Goal: Task Accomplishment & Management: Use online tool/utility

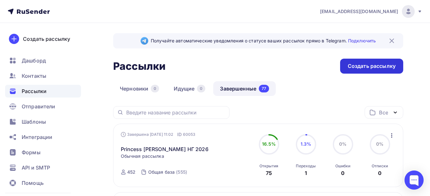
click at [377, 68] on div "Создать рассылку" at bounding box center [372, 66] width 48 height 7
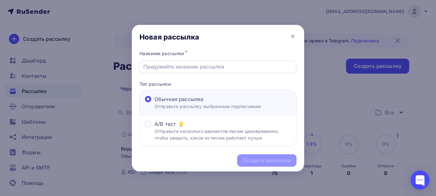
click at [228, 68] on input "text" at bounding box center [218, 67] width 150 height 8
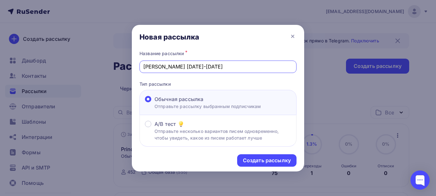
type input "[PERSON_NAME] [DATE]-[DATE]"
click at [278, 161] on div "Создать рассылку" at bounding box center [267, 160] width 48 height 7
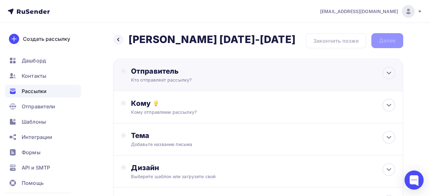
click at [183, 74] on div "Отправитель" at bounding box center [200, 71] width 138 height 9
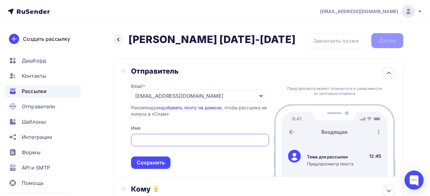
click at [168, 138] on input "text" at bounding box center [200, 141] width 131 height 8
type input "Абсолют-тур"
click at [144, 161] on div "Сохранить" at bounding box center [151, 162] width 28 height 7
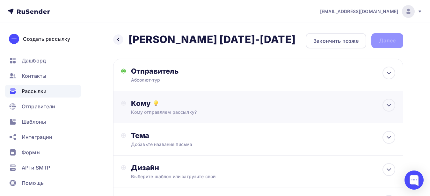
click at [168, 113] on div "Кому отправляем рассылку?" at bounding box center [250, 112] width 238 height 6
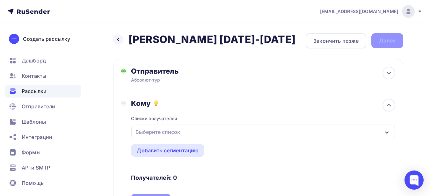
click at [167, 132] on div "Выберите список" at bounding box center [158, 131] width 50 height 11
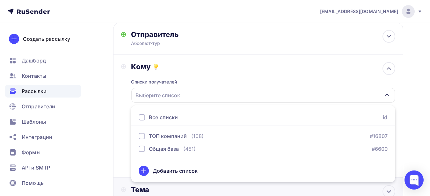
scroll to position [65, 0]
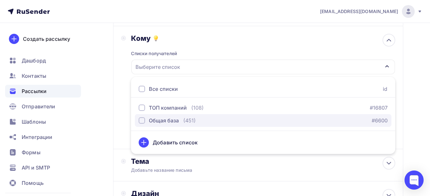
click at [171, 120] on div "Общая база" at bounding box center [164, 121] width 30 height 8
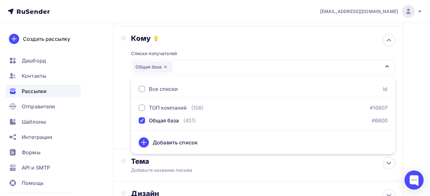
click at [122, 92] on div "Кому Списки получателей Общая база Все списки id ТОП компаний (108) #16807 Обща…" at bounding box center [258, 87] width 274 height 107
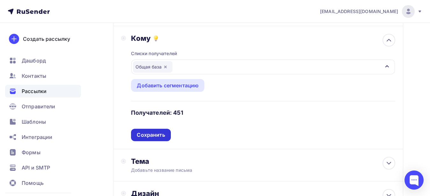
click at [157, 134] on div "Сохранить" at bounding box center [151, 134] width 28 height 7
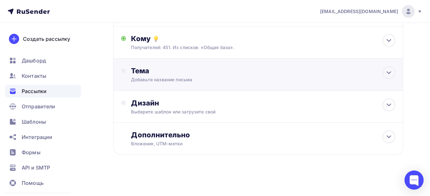
click at [155, 79] on div "Добавьте название письма" at bounding box center [188, 80] width 114 height 6
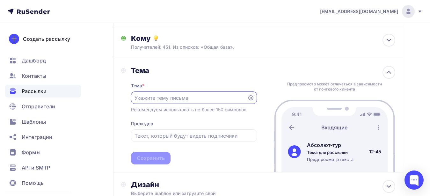
scroll to position [0, 0]
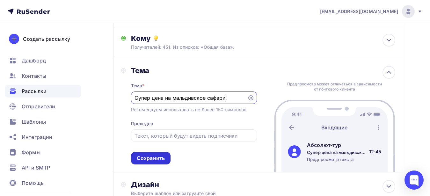
type input "Супер цена на мальдивское сафари!"
click at [152, 158] on div "Сохранить" at bounding box center [151, 158] width 28 height 7
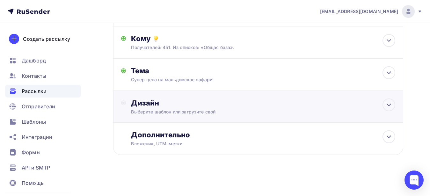
click at [162, 106] on div "Дизайн" at bounding box center [263, 103] width 264 height 9
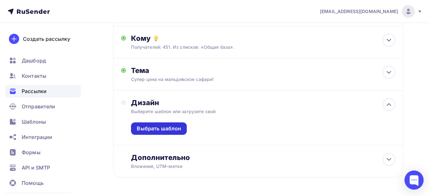
click at [156, 125] on div "Выбрать шаблон" at bounding box center [159, 128] width 56 height 12
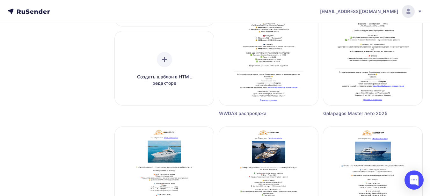
scroll to position [260, 0]
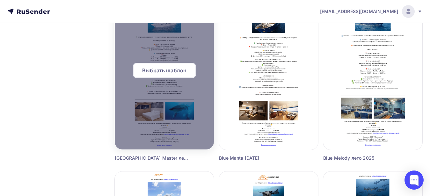
click at [167, 74] on span "Выбрать шаблон" at bounding box center [164, 71] width 44 height 8
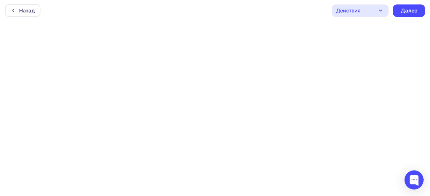
scroll to position [2, 0]
click at [280, 13] on div "Назад Действия Отправить тестовое письмо Предпросмотр Сохранить в Мои шаблоны В…" at bounding box center [215, 9] width 430 height 23
click at [404, 11] on div "Далее" at bounding box center [409, 11] width 17 height 7
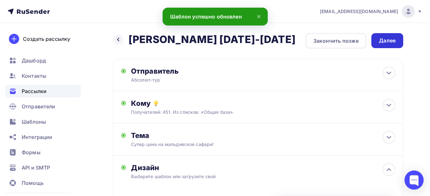
click at [389, 43] on div "Далее" at bounding box center [387, 40] width 17 height 7
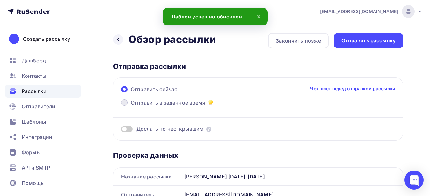
click at [167, 102] on span "Отправить в заданное время" at bounding box center [168, 103] width 75 height 8
click at [131, 107] on input "Отправить в заданное время" at bounding box center [131, 107] width 0 height 0
radio input "true"
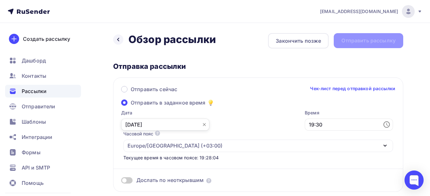
click at [164, 125] on input "[DATE]" at bounding box center [165, 125] width 88 height 12
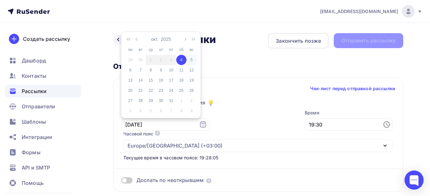
click at [193, 61] on div "5" at bounding box center [192, 60] width 10 height 6
type input "[DATE]"
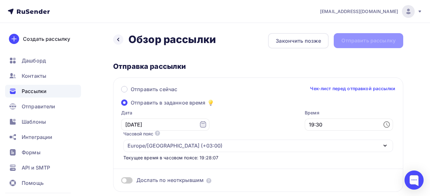
click at [383, 126] on icon at bounding box center [387, 125] width 8 height 8
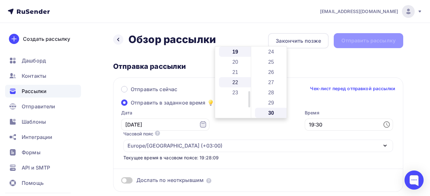
scroll to position [102, 0]
click at [234, 63] on li "11" at bounding box center [235, 62] width 33 height 10
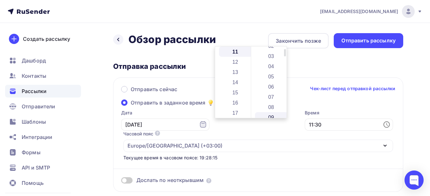
scroll to position [0, 0]
click at [270, 50] on li "00" at bounding box center [271, 52] width 33 height 10
type input "11:00"
click at [347, 64] on div "Отправка рассылки" at bounding box center [258, 66] width 290 height 9
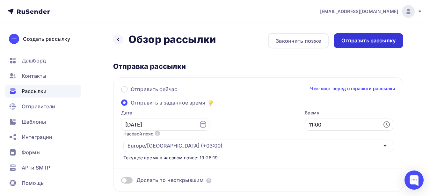
click at [359, 37] on div "Отправить рассылку" at bounding box center [369, 40] width 54 height 7
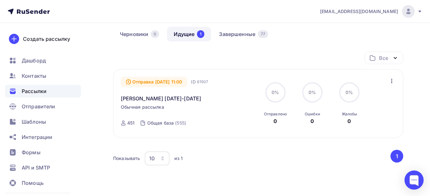
scroll to position [89, 0]
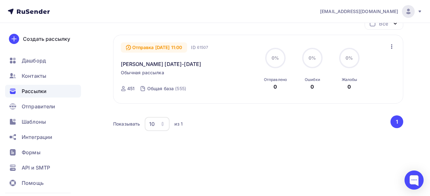
click at [36, 91] on span "Рассылки" at bounding box center [34, 91] width 25 height 8
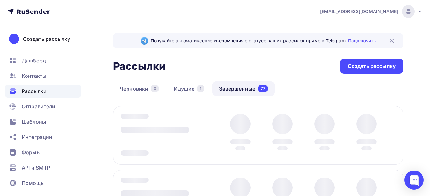
scroll to position [65, 0]
